Goal: Information Seeking & Learning: Learn about a topic

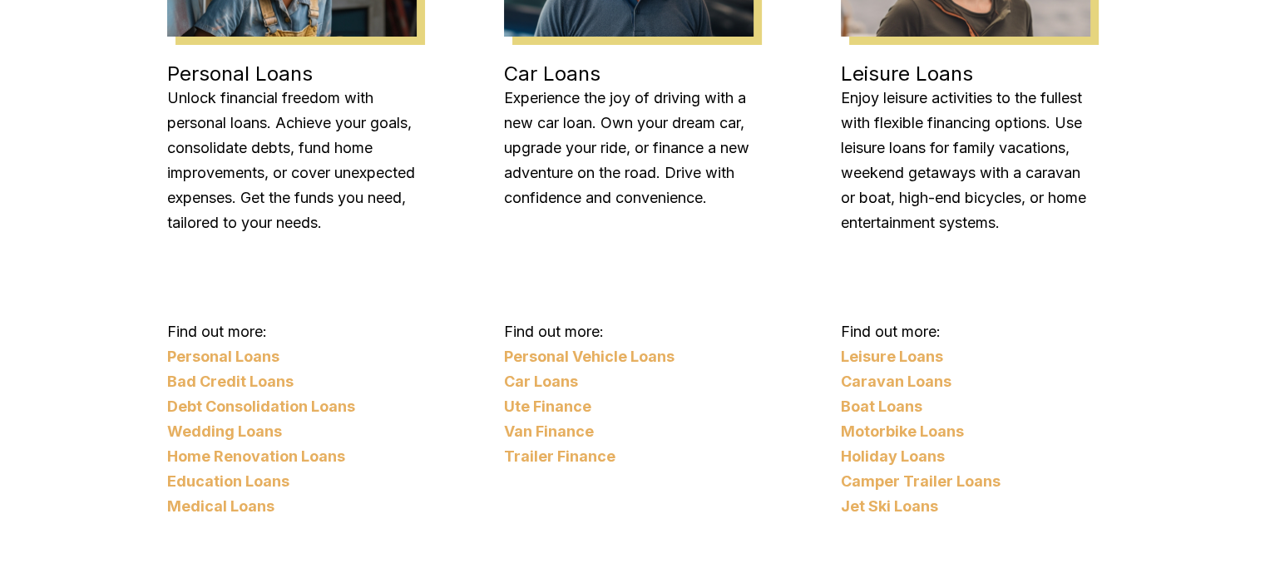
scroll to position [1557, 0]
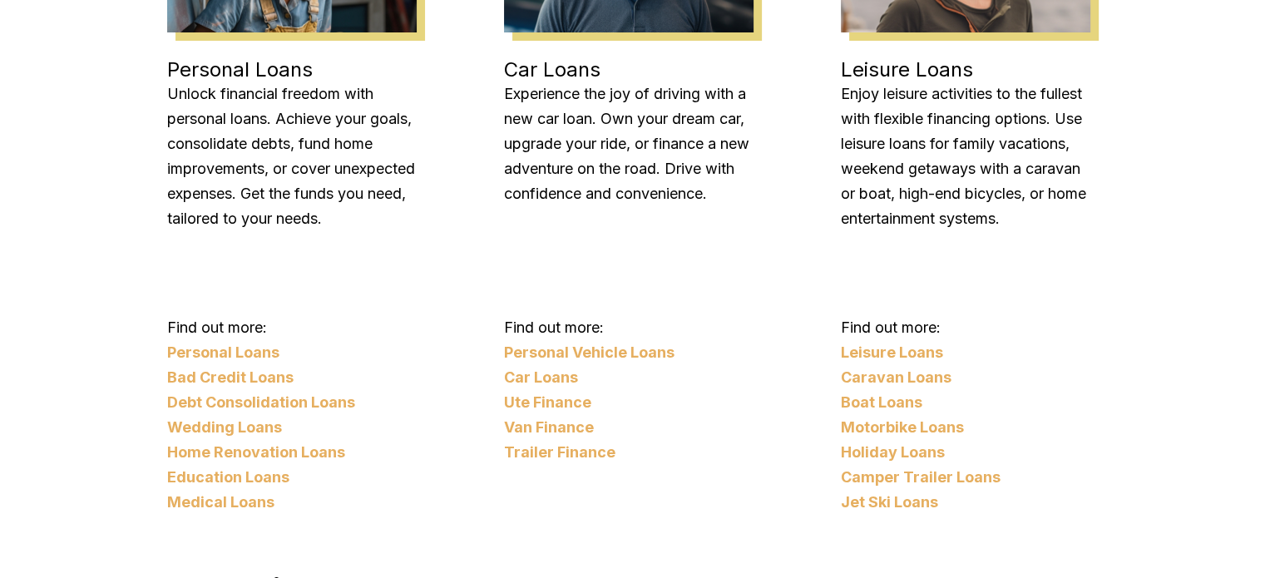
click at [355, 365] on link "Bad Credit Loans" at bounding box center [292, 377] width 250 height 25
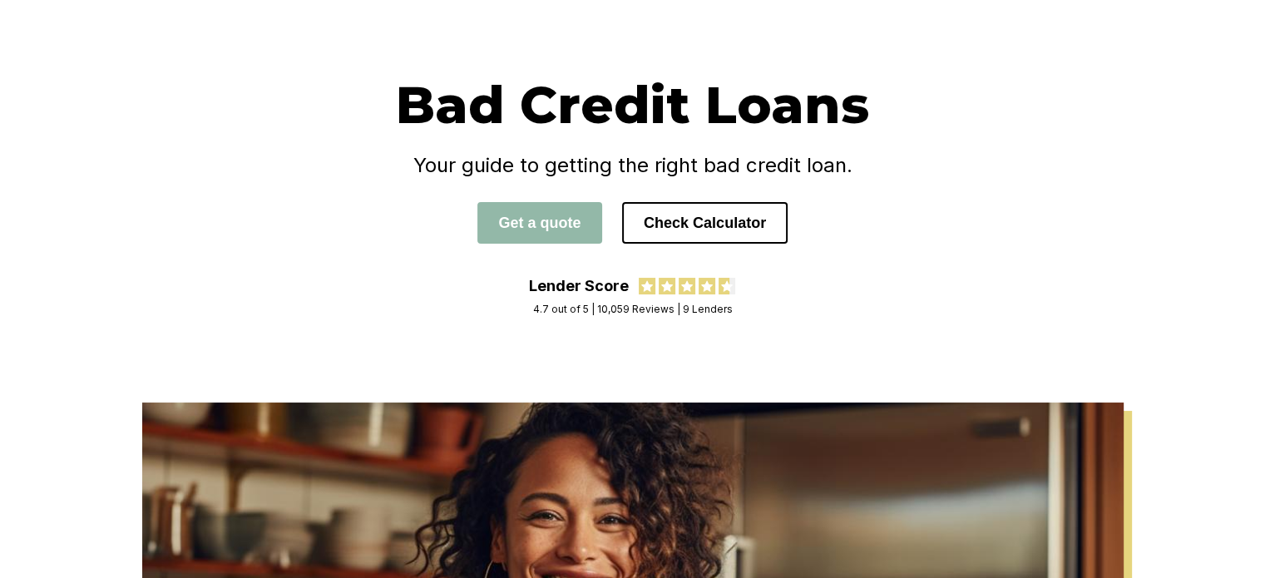
scroll to position [88, 0]
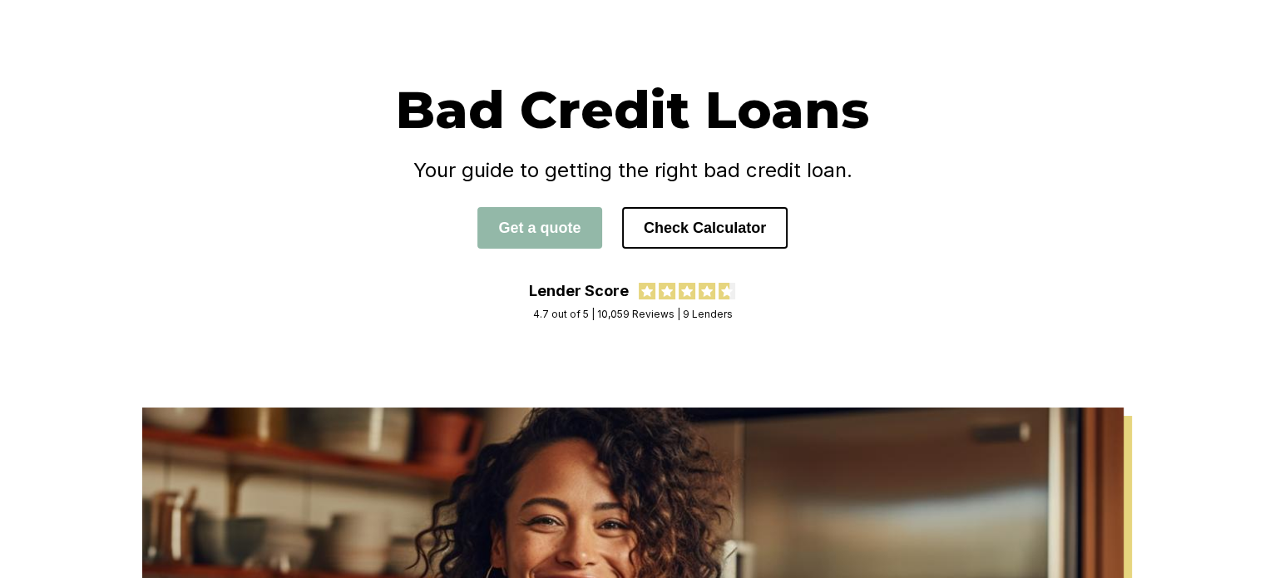
click at [409, 295] on div "Bad Credit Loans Your guide to getting the right bad credit loan. Get a quote C…" at bounding box center [633, 201] width 998 height 246
click at [309, 309] on div "Bad Credit Loans Your guide to getting the right bad credit loan. Get a quote C…" at bounding box center [633, 201] width 998 height 246
click at [719, 219] on button "Check Calculator" at bounding box center [705, 228] width 166 height 42
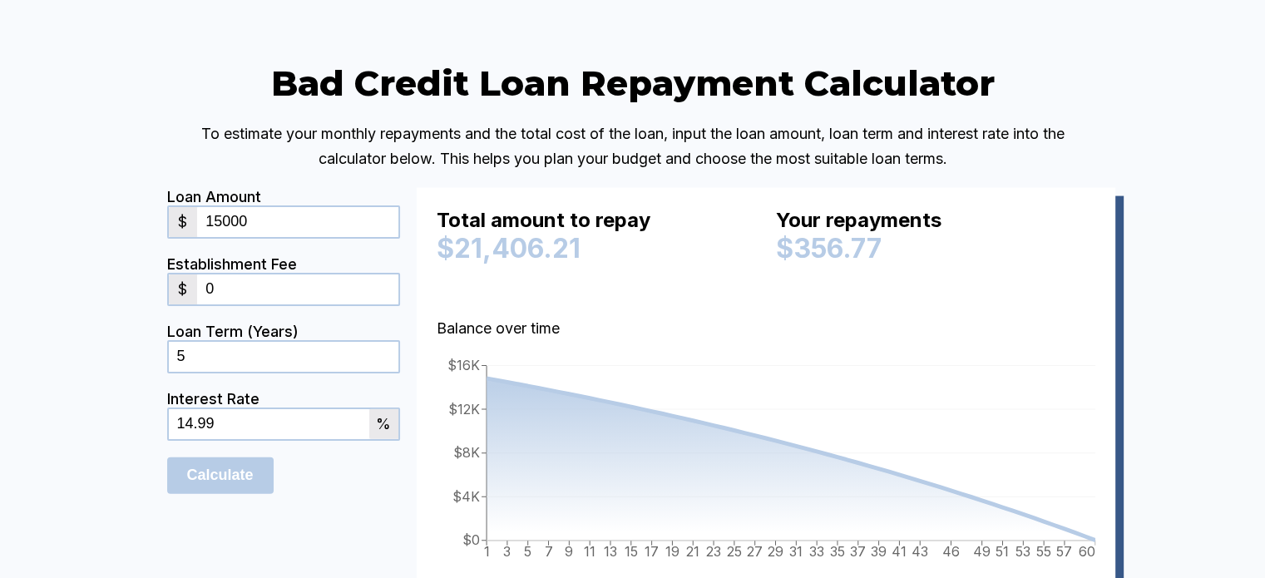
scroll to position [3527, 0]
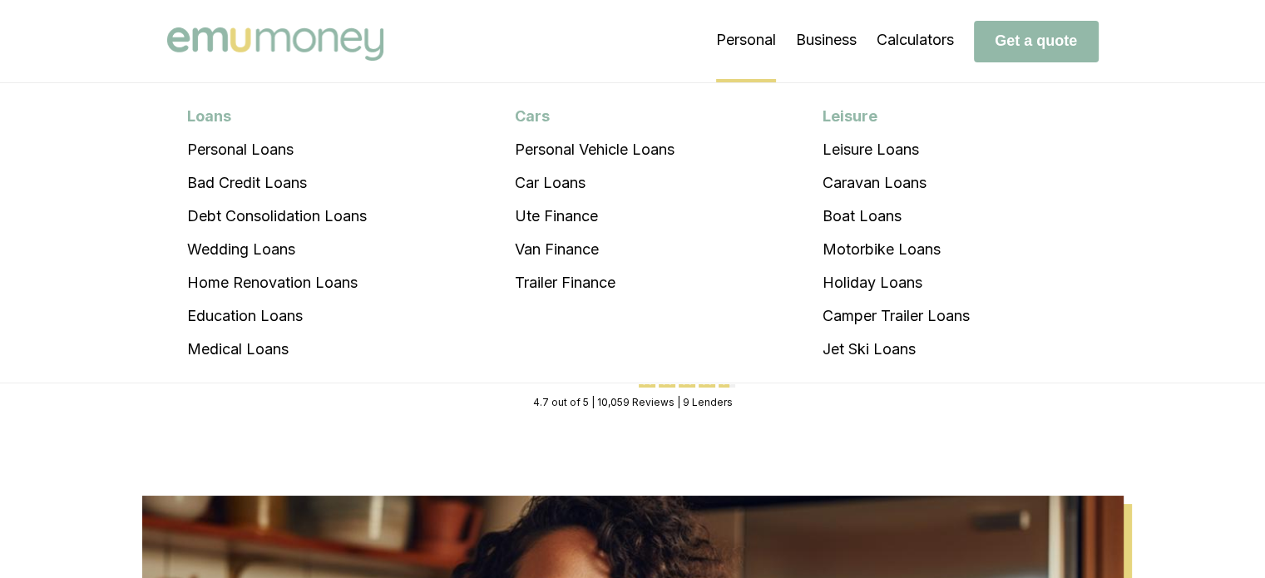
drag, startPoint x: 782, startPoint y: 174, endPoint x: 718, endPoint y: 106, distance: 93.6
click at [782, 174] on div "Loans Personal Loans Bad Credit Loans Debt Consolidation Loans Wedding Loans Ho…" at bounding box center [633, 232] width 998 height 299
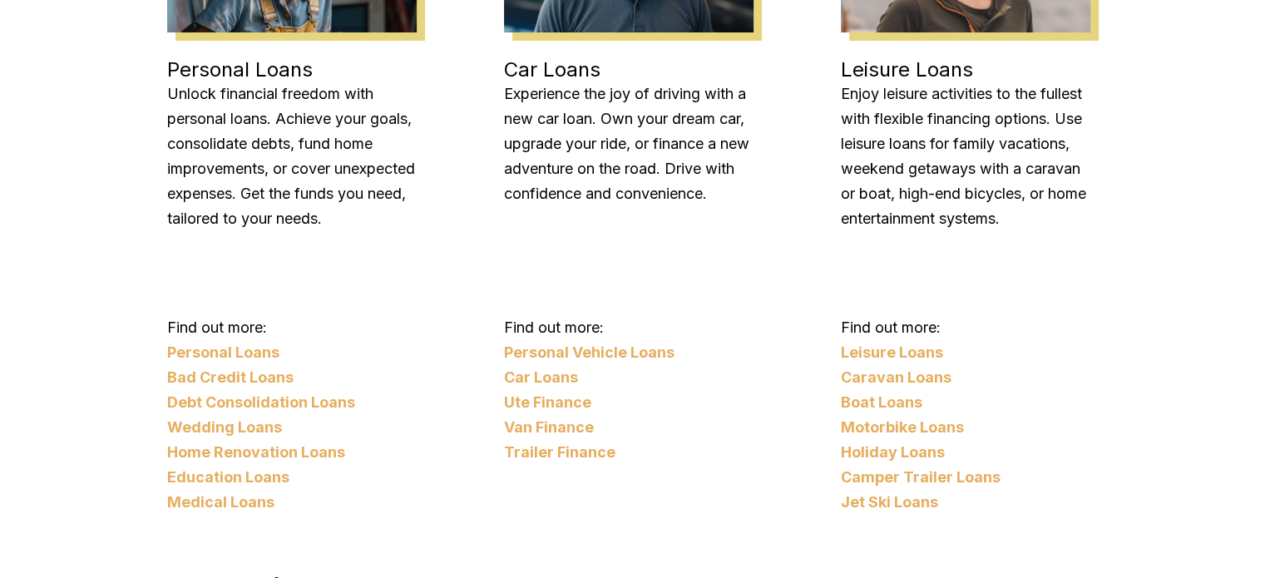
scroll to position [1710, 0]
